Goal: Task Accomplishment & Management: Use online tool/utility

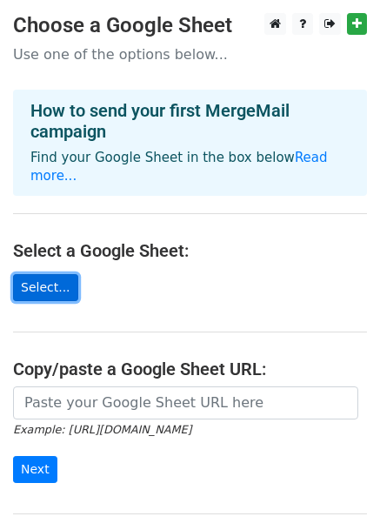
click at [56, 288] on link "Select..." at bounding box center [45, 287] width 65 height 27
click at [50, 290] on link "Select..." at bounding box center [45, 287] width 65 height 27
click at [133, 289] on main "Choose a Google Sheet Use one of the options below... How to send your first Me…" at bounding box center [190, 294] width 380 height 563
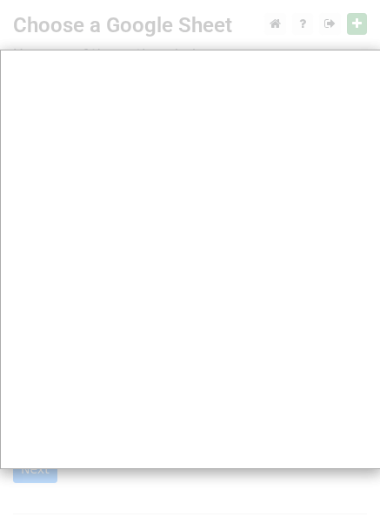
click at [355, 24] on div at bounding box center [191, 356] width 382 height 713
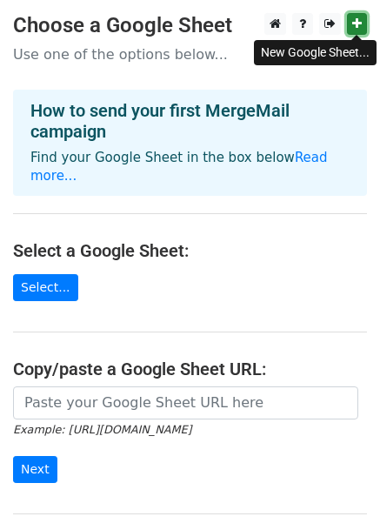
click at [356, 23] on icon at bounding box center [358, 23] width 10 height 12
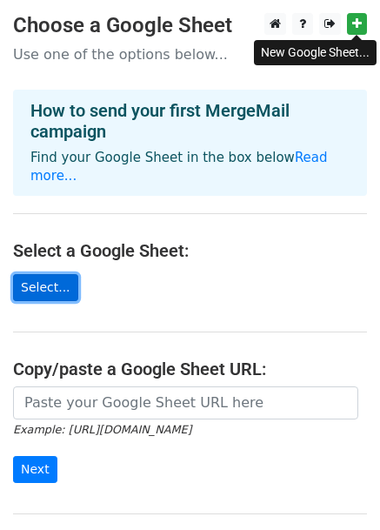
click at [38, 295] on link "Select..." at bounding box center [45, 287] width 65 height 27
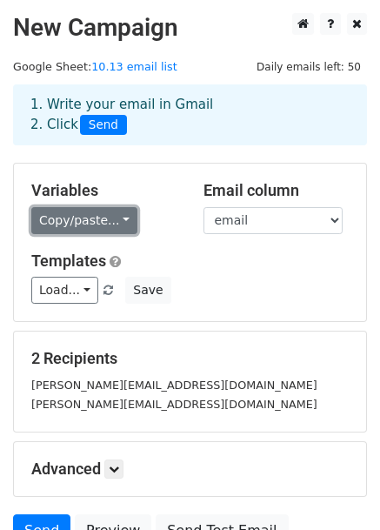
click at [118, 216] on link "Copy/paste..." at bounding box center [84, 220] width 106 height 27
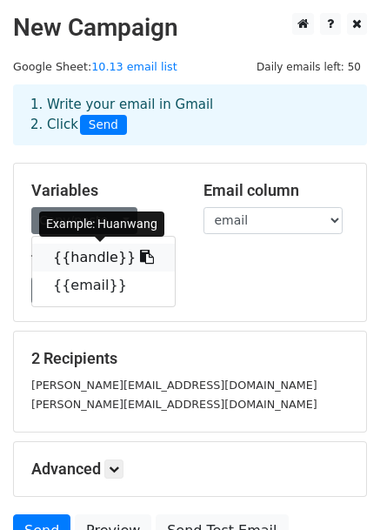
click at [140, 262] on icon at bounding box center [147, 257] width 14 height 14
